Goal: Find specific page/section: Find specific page/section

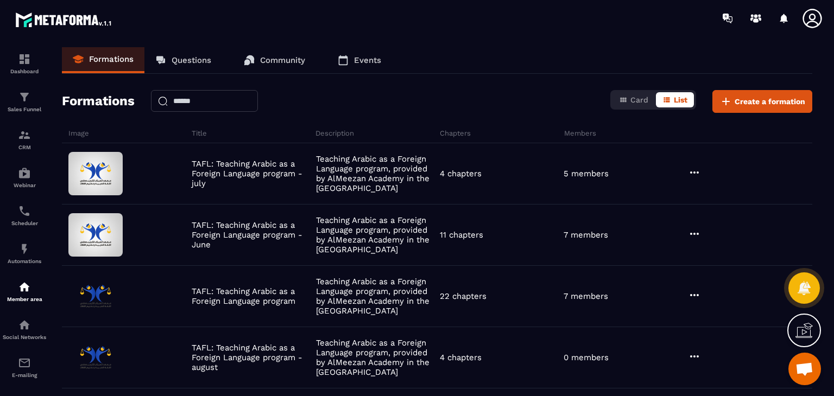
click at [515, 35] on div at bounding box center [481, 18] width 706 height 36
click at [30, 180] on img at bounding box center [24, 173] width 13 height 13
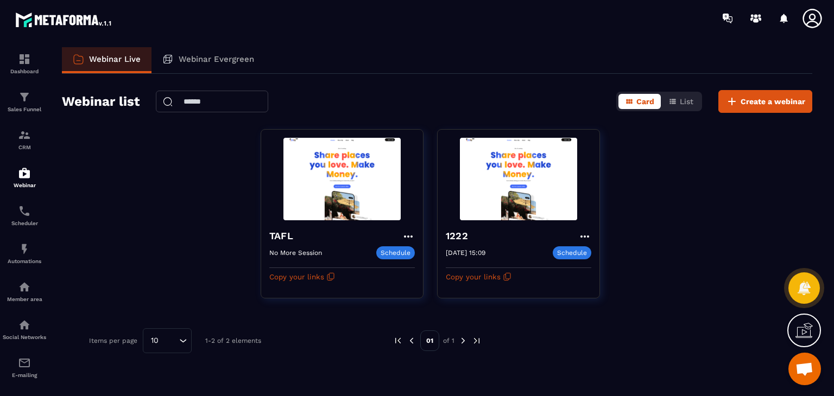
click at [239, 65] on div "Webinar Evergreen" at bounding box center [207, 60] width 113 height 26
click at [187, 55] on p "Webinar Evergreen" at bounding box center [216, 59] width 75 height 10
click at [232, 59] on p "Webinar Evergreen" at bounding box center [216, 59] width 75 height 10
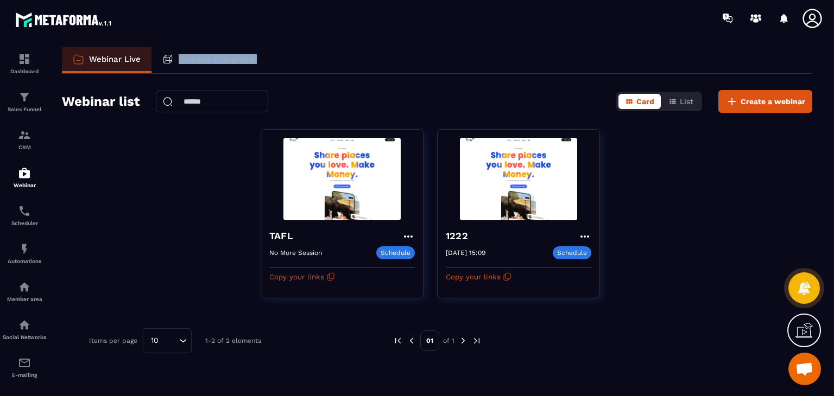
click at [350, 66] on div "Webinar Live Webinar Evergreen" at bounding box center [437, 60] width 750 height 27
click at [174, 61] on div "Webinar Evergreen" at bounding box center [207, 60] width 113 height 26
click at [303, 53] on div "Webinar Live Webinar Evergreen" at bounding box center [437, 60] width 750 height 27
click at [214, 233] on div "TAFL No More Session Schedule Copy your links 1222 [DATE] 15:09 Schedule [DATE]…" at bounding box center [437, 220] width 750 height 183
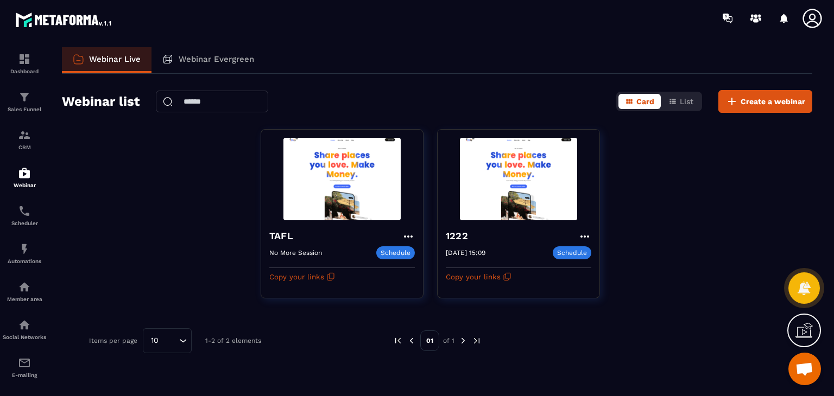
click at [156, 194] on div "TAFL No More Session Schedule Copy your links 1222 [DATE] 15:09 Schedule [DATE]…" at bounding box center [437, 220] width 750 height 183
click at [195, 59] on p "Webinar Evergreen" at bounding box center [216, 59] width 75 height 10
click at [178, 58] on div "Webinar Evergreen" at bounding box center [207, 60] width 113 height 26
click at [280, 42] on section "Dashboard Sales Funnel CRM Webinar Scheduler Automations Member area Social Net…" at bounding box center [417, 219] width 834 height 366
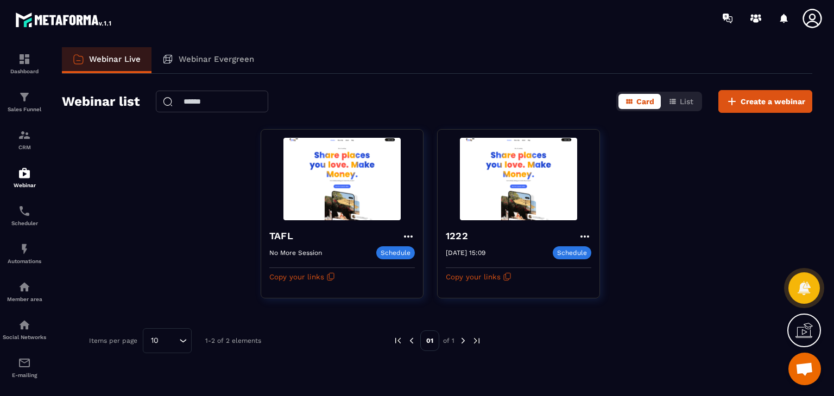
click at [364, 70] on div "Webinar Live Webinar Evergreen" at bounding box center [437, 60] width 750 height 27
